Goal: Share content

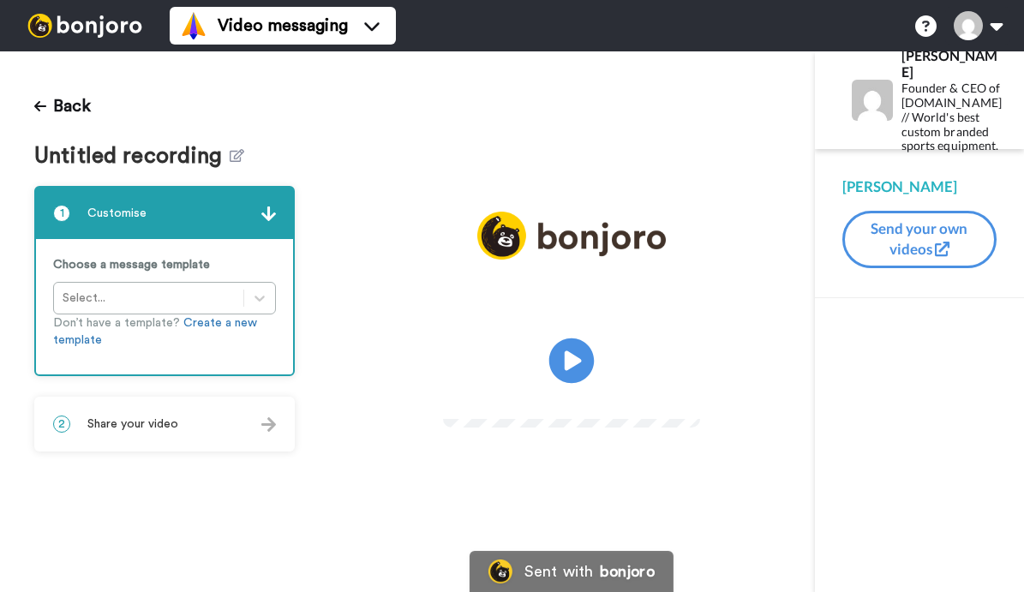
drag, startPoint x: 596, startPoint y: 390, endPoint x: 615, endPoint y: 374, distance: 24.9
click at [599, 388] on video at bounding box center [571, 358] width 257 height 129
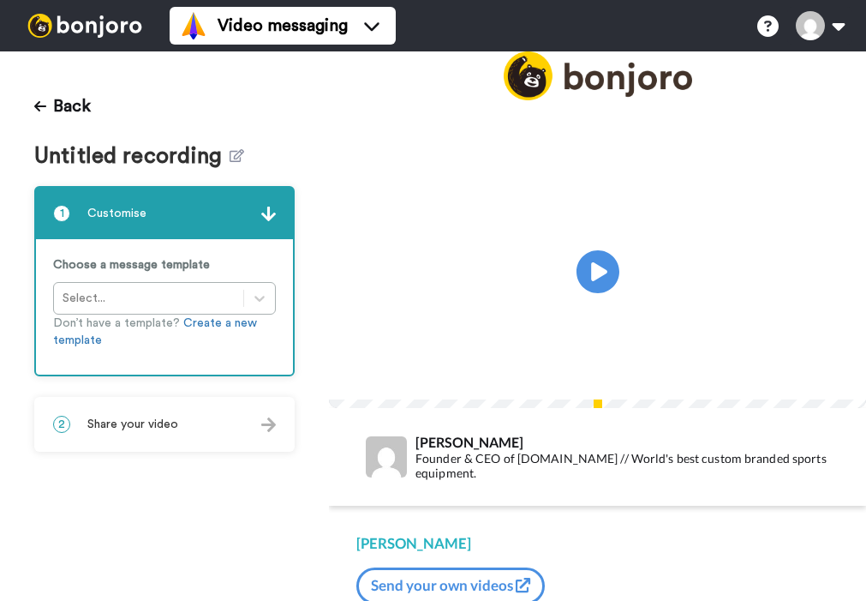
click at [128, 423] on span "Share your video" at bounding box center [132, 424] width 91 height 17
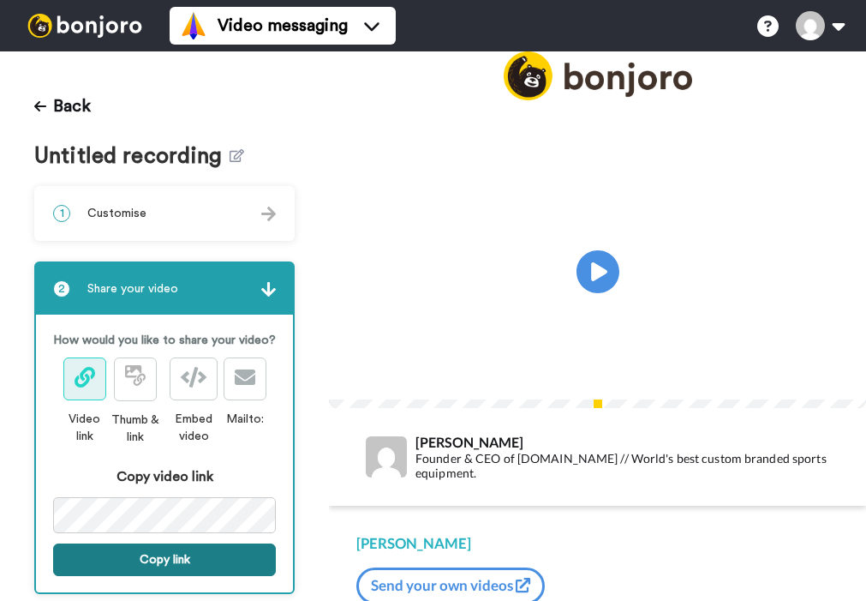
click at [171, 560] on button "Copy link" at bounding box center [164, 559] width 223 height 33
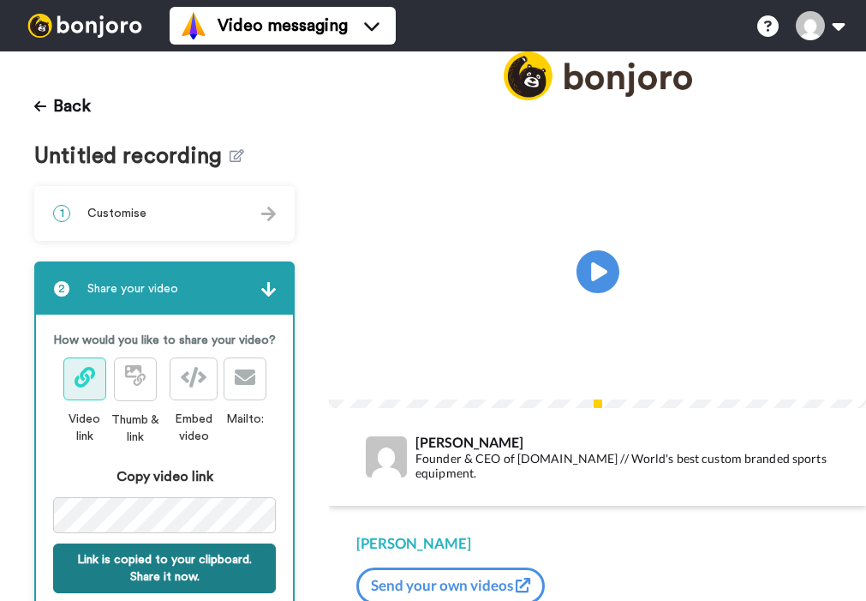
scroll to position [2, 0]
